Goal: Task Accomplishment & Management: Manage account settings

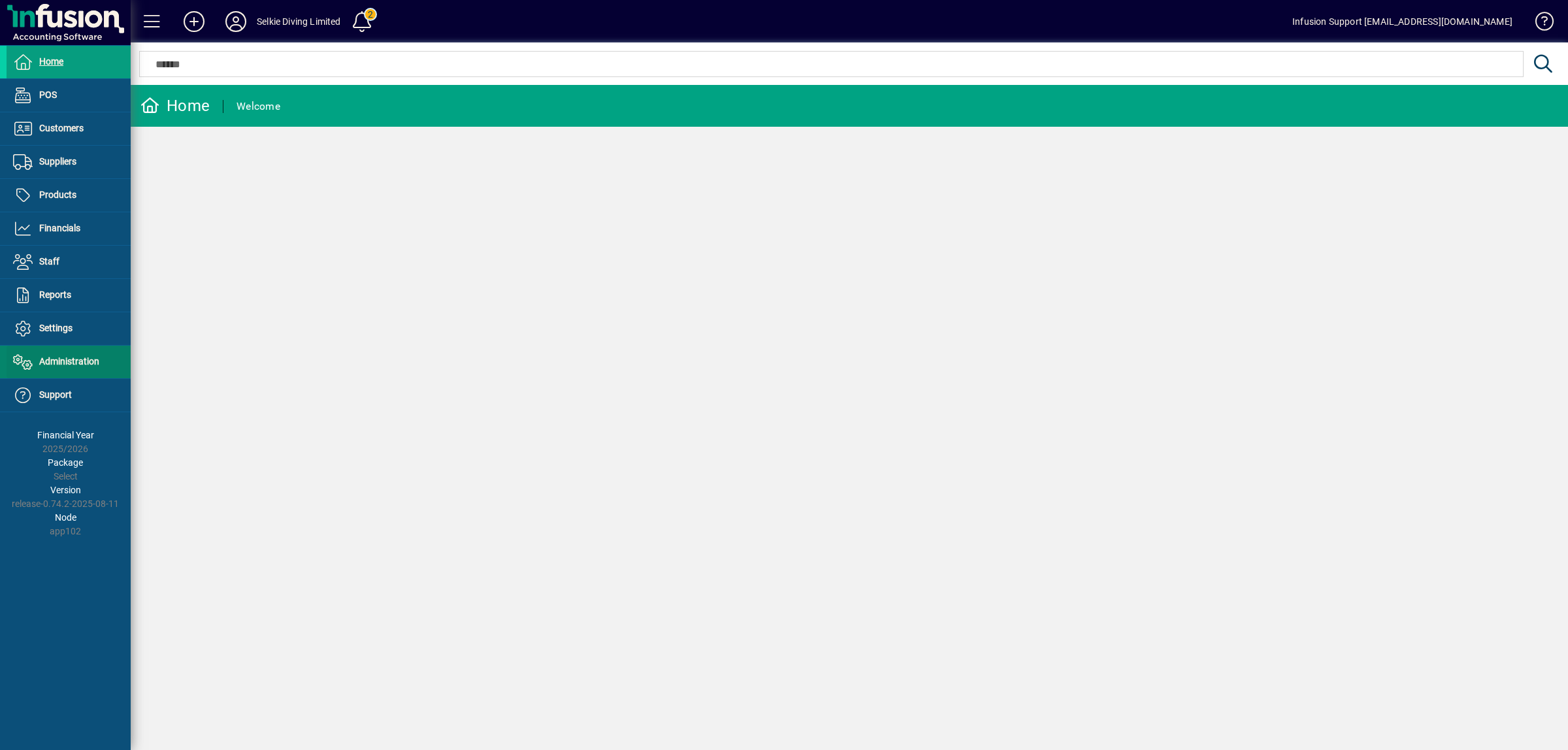
click at [51, 358] on span "Administration" at bounding box center [69, 361] width 60 height 10
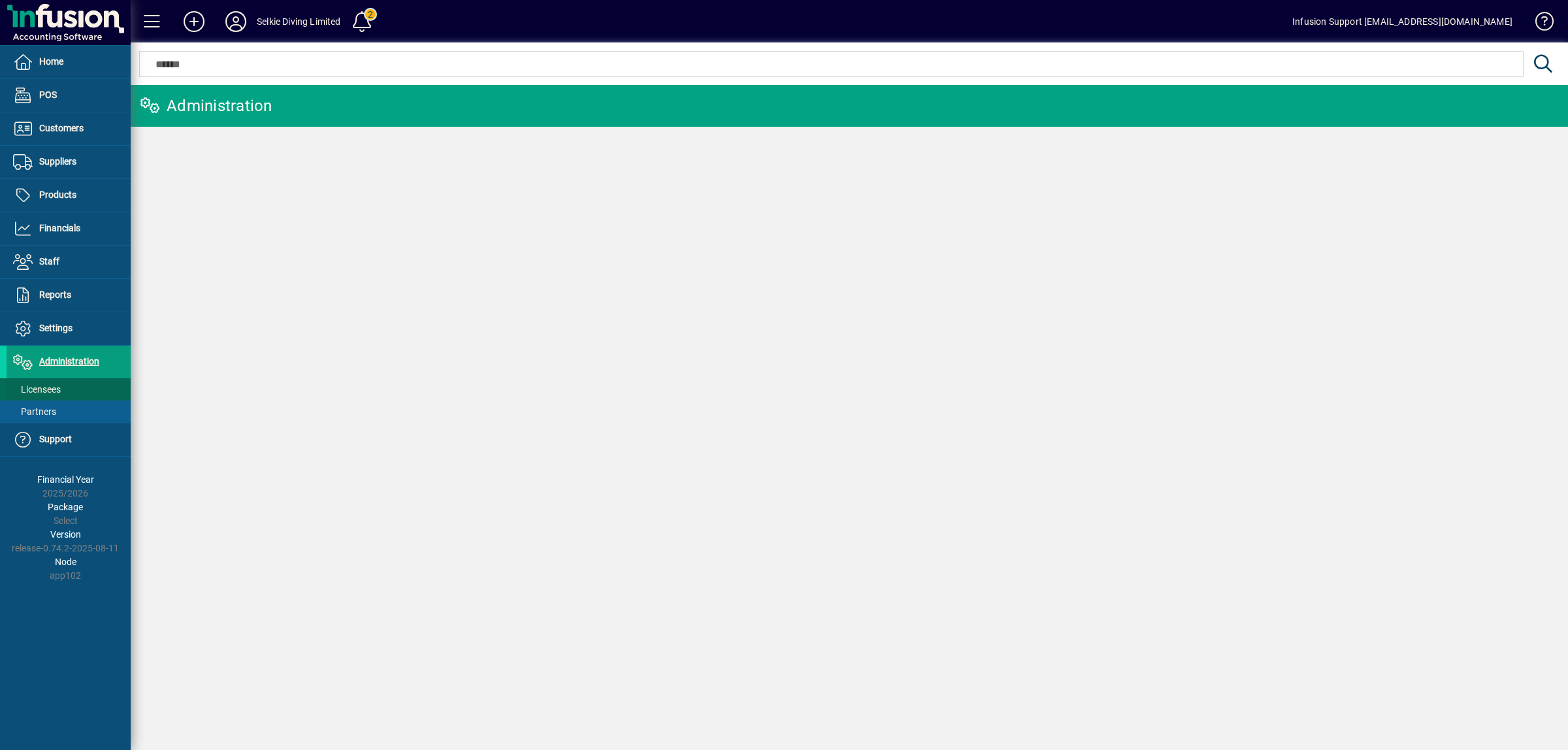
click at [46, 390] on span "Licensees" at bounding box center [37, 390] width 48 height 10
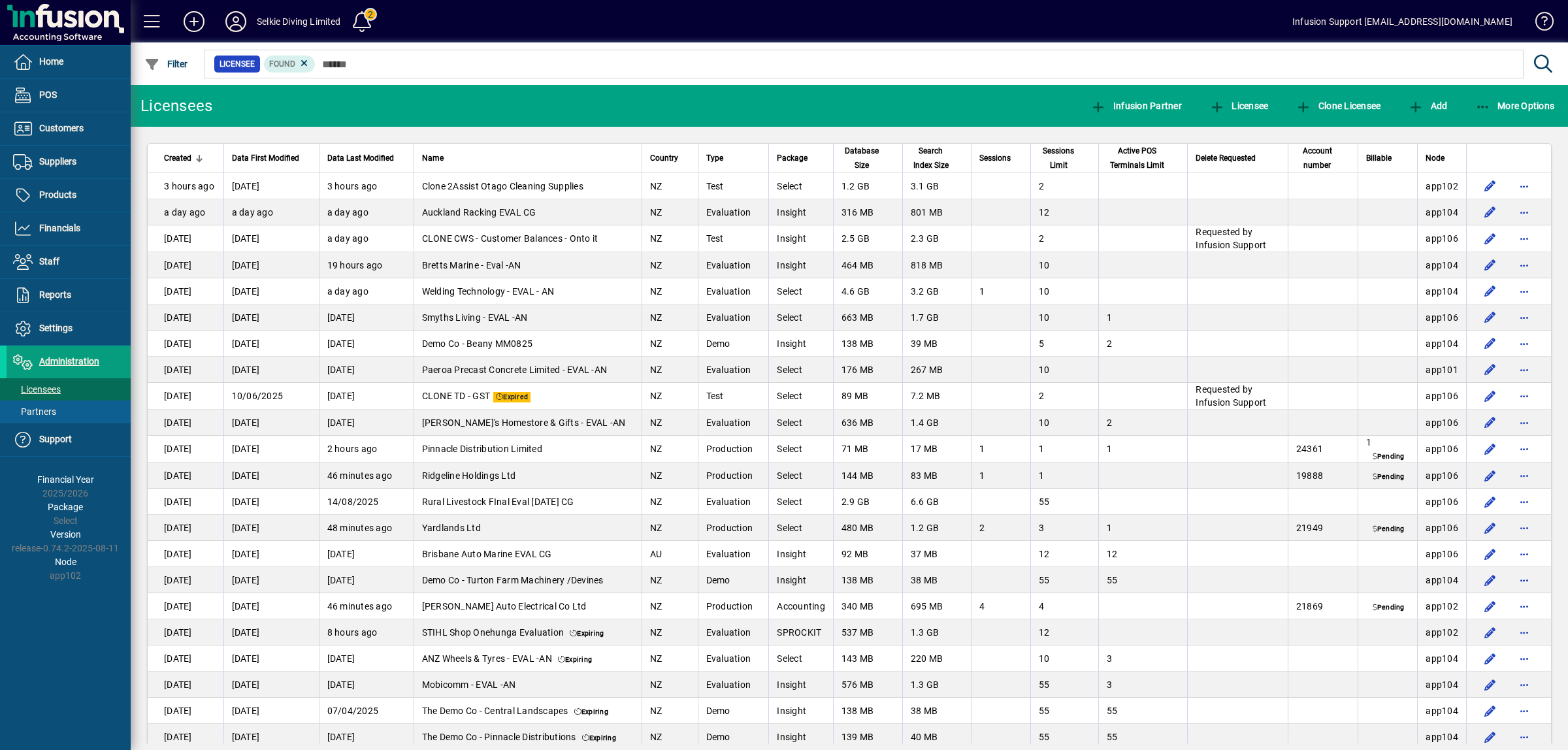
click at [232, 23] on icon at bounding box center [236, 21] width 26 height 21
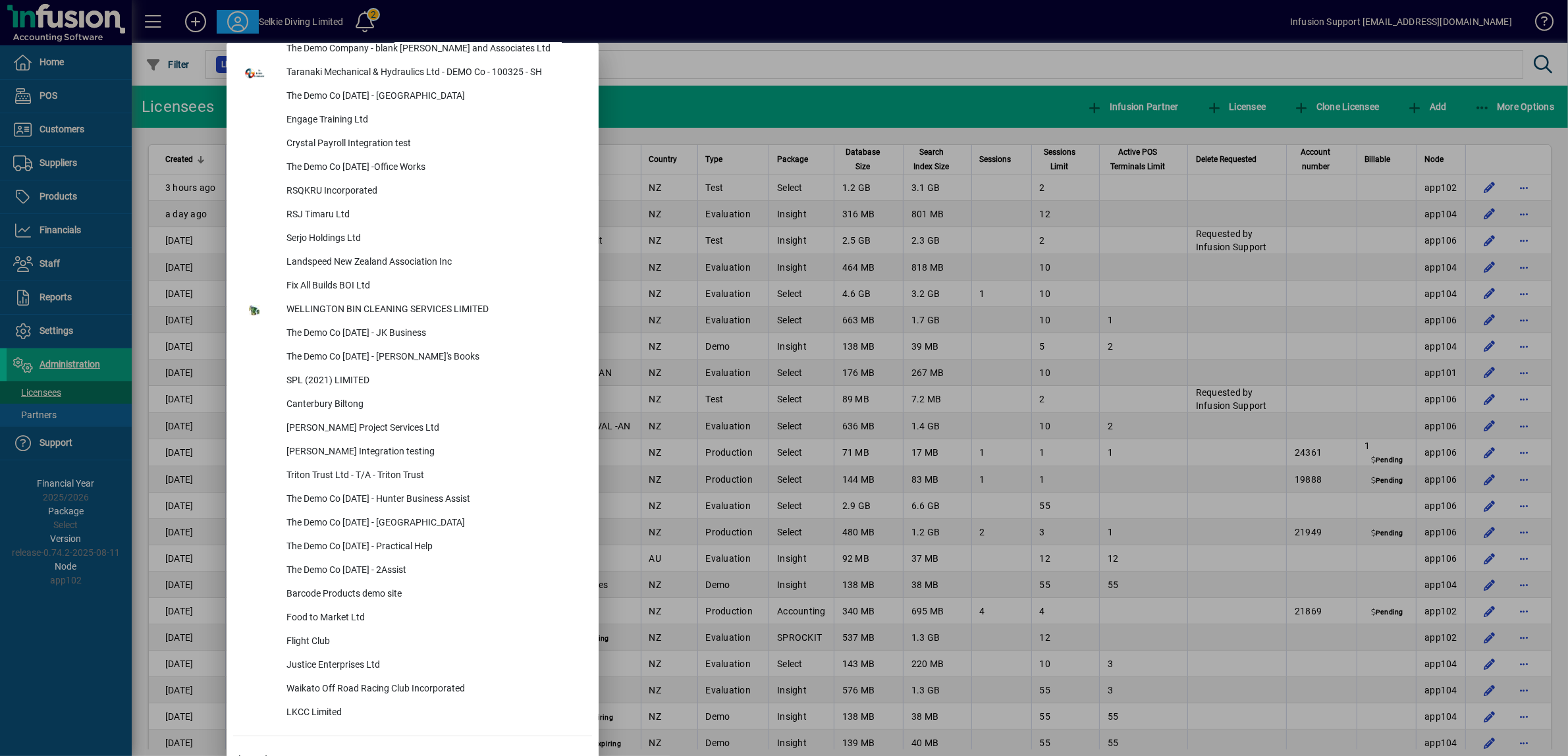
scroll to position [5399, 0]
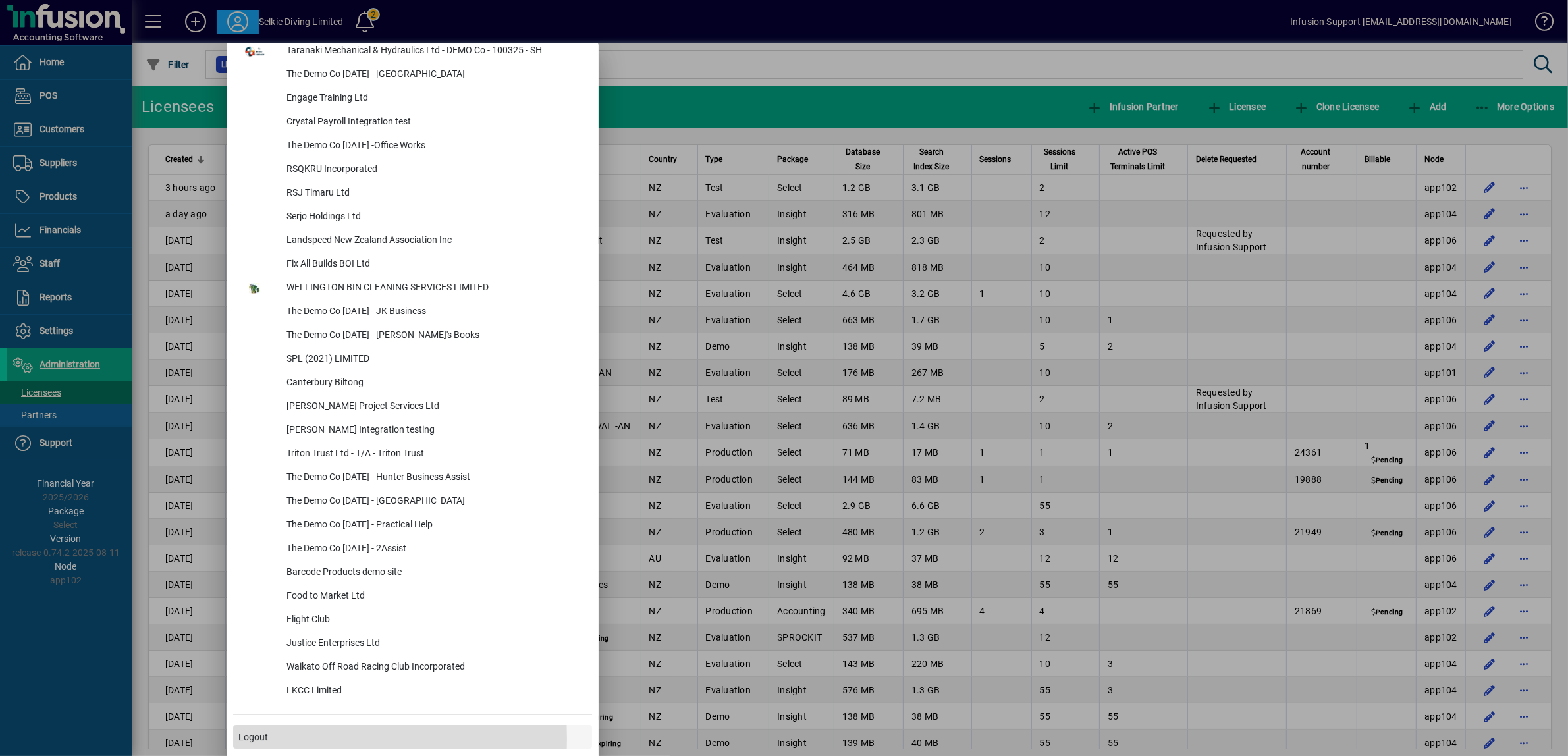
click at [255, 736] on span "Logout" at bounding box center [253, 737] width 30 height 14
